Goal: Transaction & Acquisition: Purchase product/service

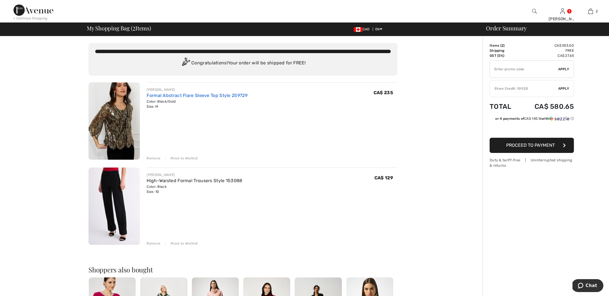
click at [194, 96] on link "Formal Abstract Flare Sleeve Top Style 259729" at bounding box center [197, 95] width 101 height 5
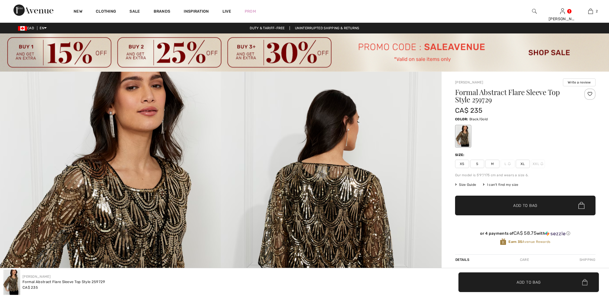
checkbox input "true"
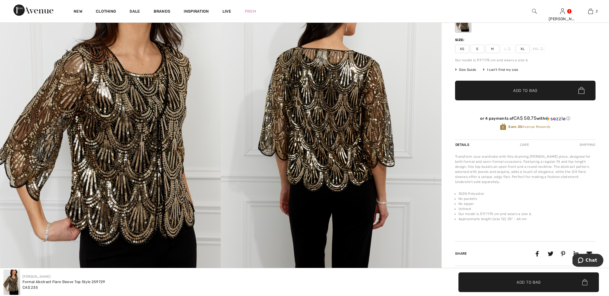
scroll to position [115, 0]
click at [152, 140] on img at bounding box center [110, 122] width 221 height 331
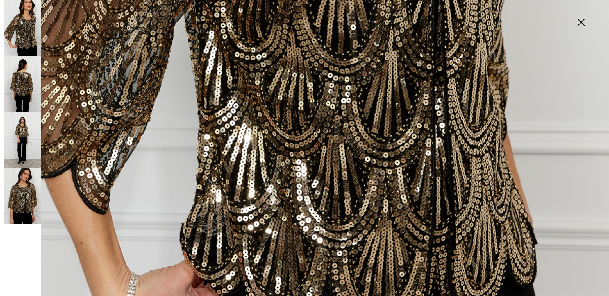
scroll to position [460, 0]
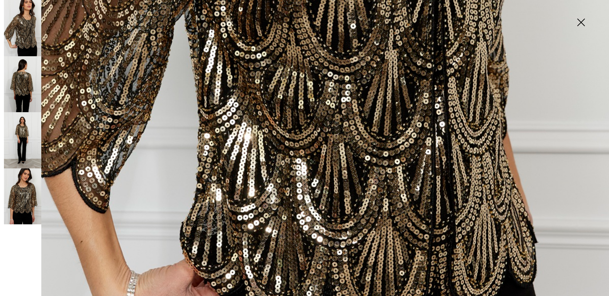
click at [32, 30] on img at bounding box center [22, 28] width 37 height 56
click at [25, 89] on img at bounding box center [22, 84] width 37 height 56
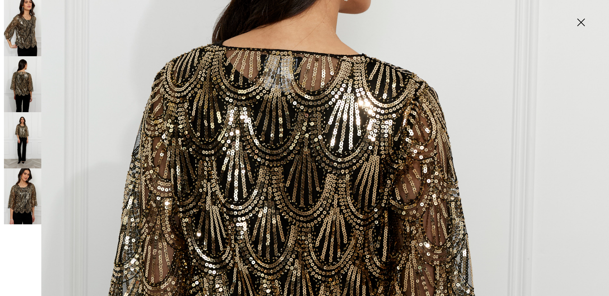
click at [28, 128] on img at bounding box center [22, 140] width 37 height 56
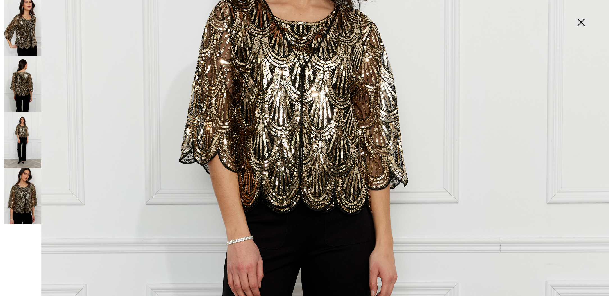
click at [20, 187] on img at bounding box center [22, 196] width 37 height 56
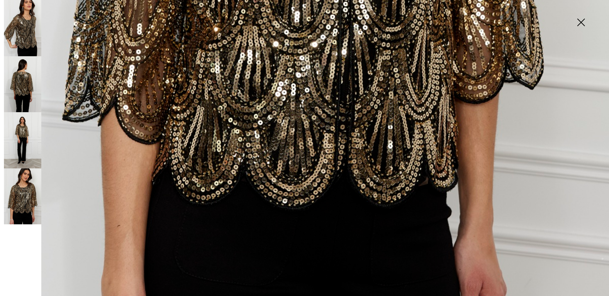
scroll to position [530, 0]
click at [580, 22] on img at bounding box center [581, 22] width 28 height 29
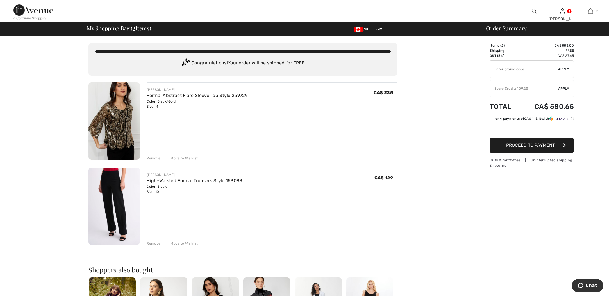
click at [177, 243] on div "Move to Wishlist" at bounding box center [182, 243] width 32 height 5
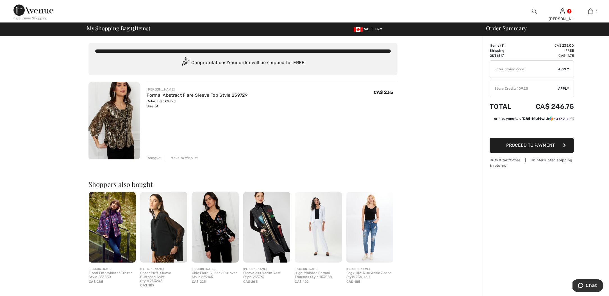
click at [564, 86] on span "Apply" at bounding box center [563, 88] width 11 height 5
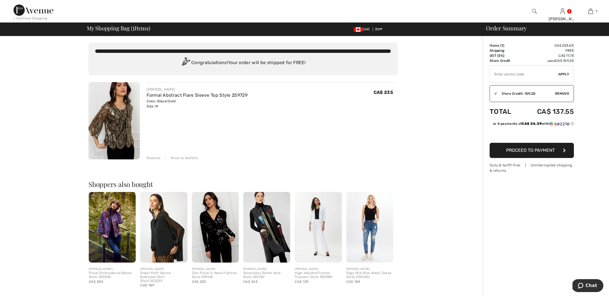
click at [539, 150] on span "Proceed to Payment" at bounding box center [530, 150] width 49 height 5
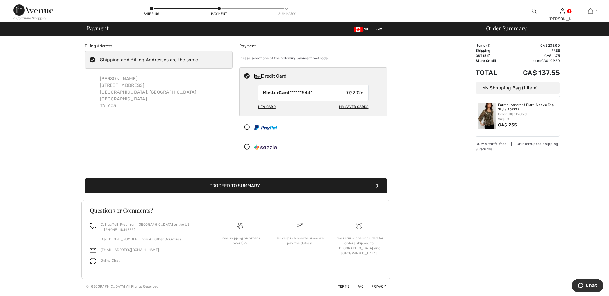
click at [242, 187] on button "Proceed to Summary" at bounding box center [236, 185] width 302 height 15
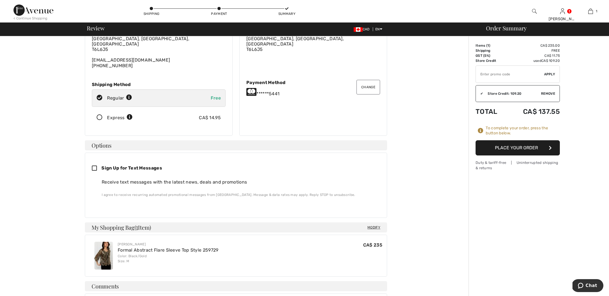
scroll to position [48, 0]
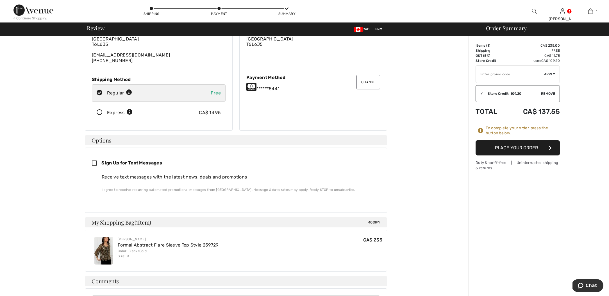
click at [94, 160] on icon at bounding box center [97, 163] width 10 height 6
checkbox input "true"
click at [519, 148] on button "Place Your Order" at bounding box center [518, 147] width 84 height 15
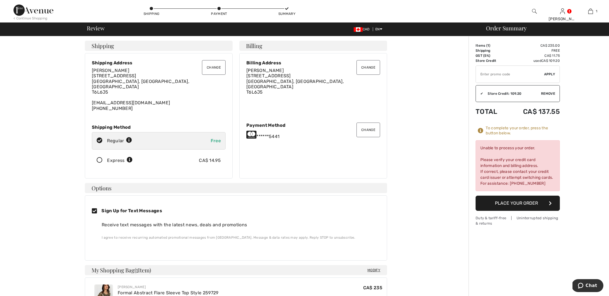
scroll to position [0, 0]
click at [369, 127] on button "Change" at bounding box center [369, 130] width 24 height 15
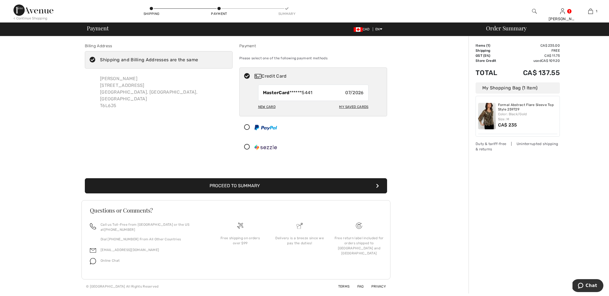
click at [270, 107] on div "New Card" at bounding box center [266, 107] width 17 height 10
radio input "true"
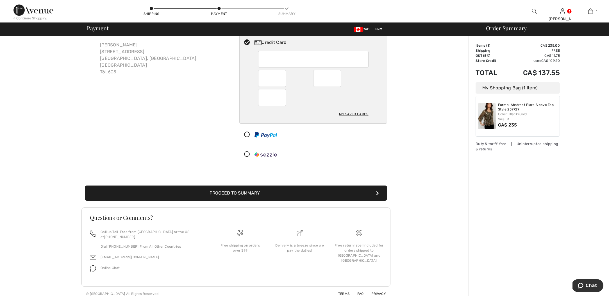
scroll to position [33, 0]
click at [253, 195] on button "Proceed to Summary" at bounding box center [236, 193] width 302 height 15
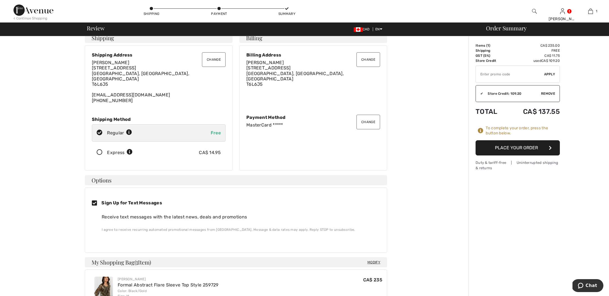
scroll to position [9, 0]
click at [514, 147] on button "Place Your Order" at bounding box center [518, 147] width 84 height 15
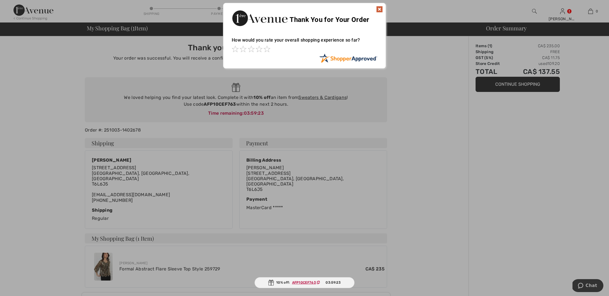
click at [380, 6] on img at bounding box center [379, 9] width 7 height 7
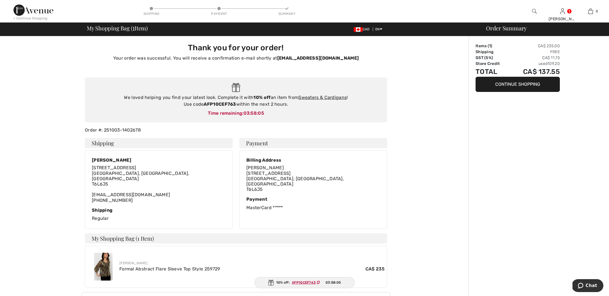
drag, startPoint x: 237, startPoint y: 104, endPoint x: 205, endPoint y: 103, distance: 31.8
click at [205, 103] on div "We loved helping you find your latest look. Complete it with 10% off an item fr…" at bounding box center [236, 100] width 291 height 13
copy div "AFP10CEF763"
click at [332, 97] on link "Sweaters & Cardigans" at bounding box center [322, 97] width 48 height 5
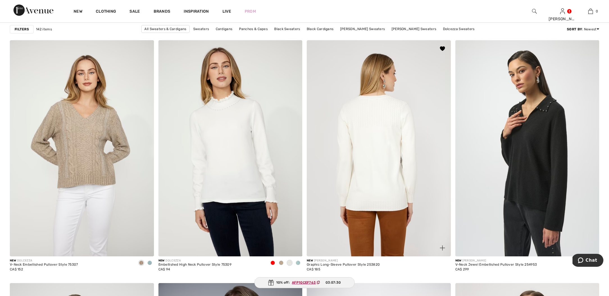
scroll to position [1144, 0]
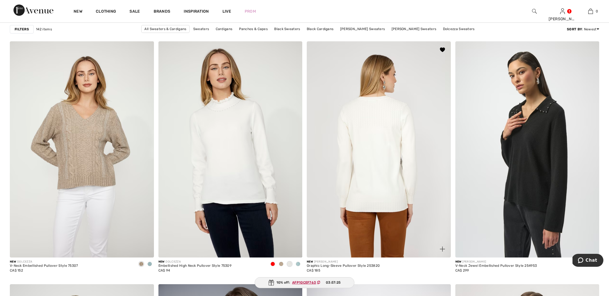
click at [381, 141] on img at bounding box center [379, 149] width 144 height 216
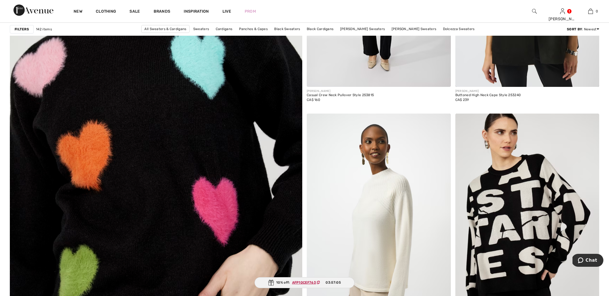
scroll to position [2125, 0]
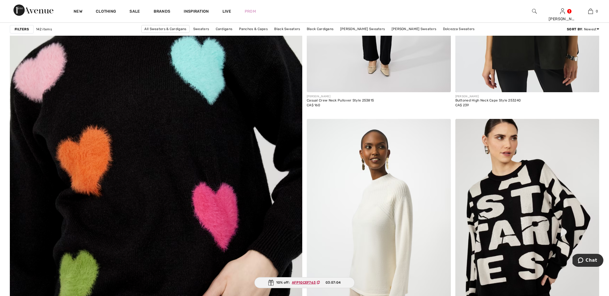
click at [148, 134] on img at bounding box center [156, 139] width 351 height 527
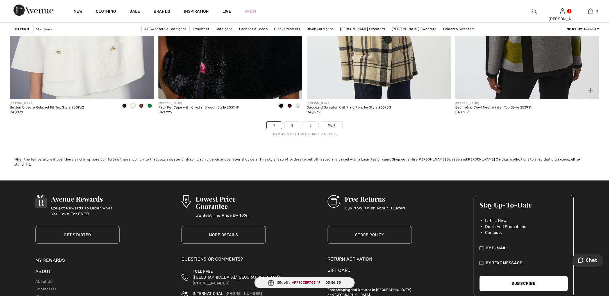
scroll to position [3676, 0]
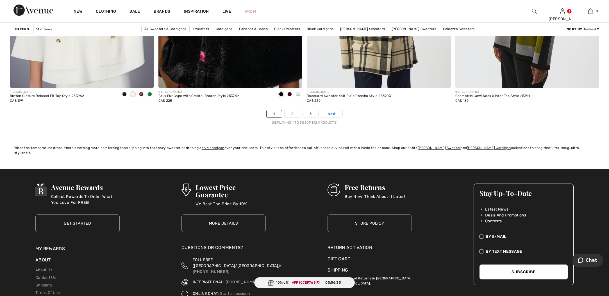
click at [330, 112] on span "Next" at bounding box center [332, 113] width 8 height 5
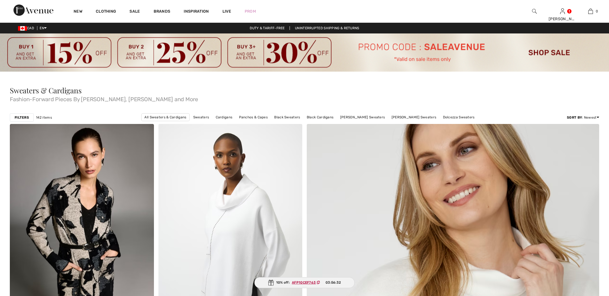
checkbox input "true"
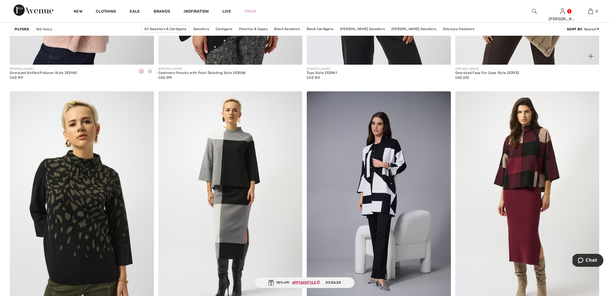
scroll to position [771, 0]
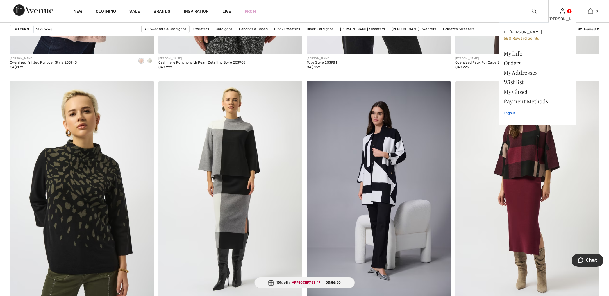
click at [512, 112] on link "Logout" at bounding box center [538, 113] width 68 height 14
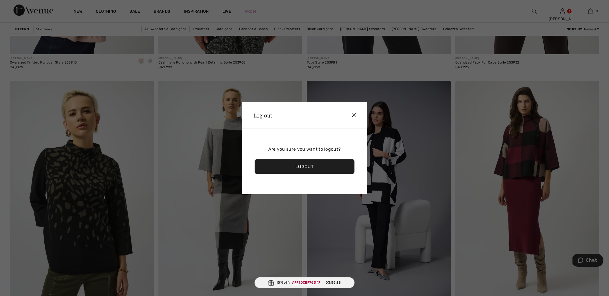
click at [298, 165] on div "Logout" at bounding box center [305, 166] width 100 height 15
